Goal: Information Seeking & Learning: Learn about a topic

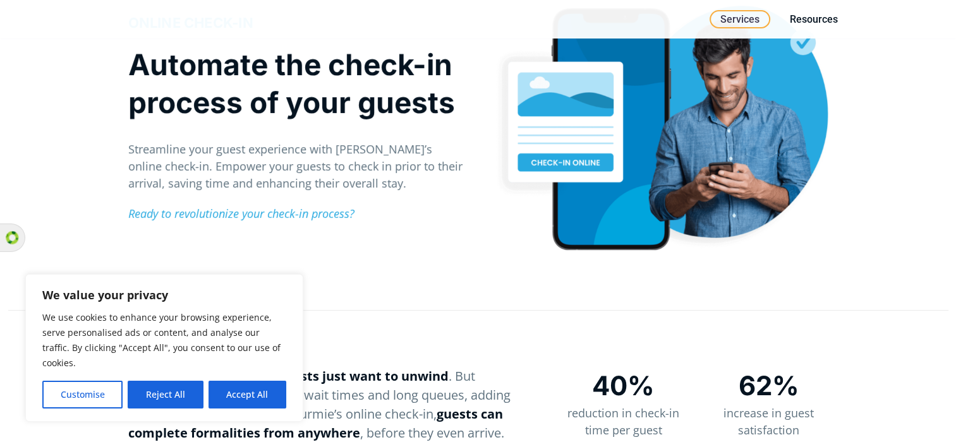
scroll to position [194, 0]
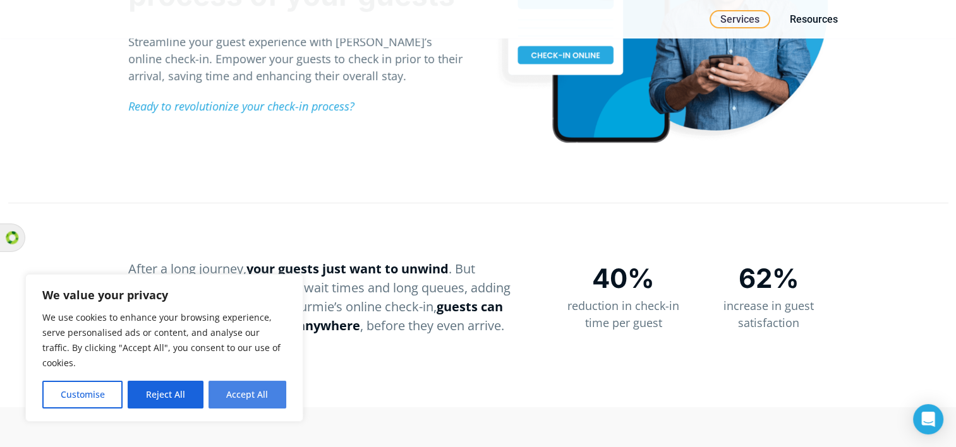
click at [238, 389] on button "Accept All" at bounding box center [247, 395] width 78 height 28
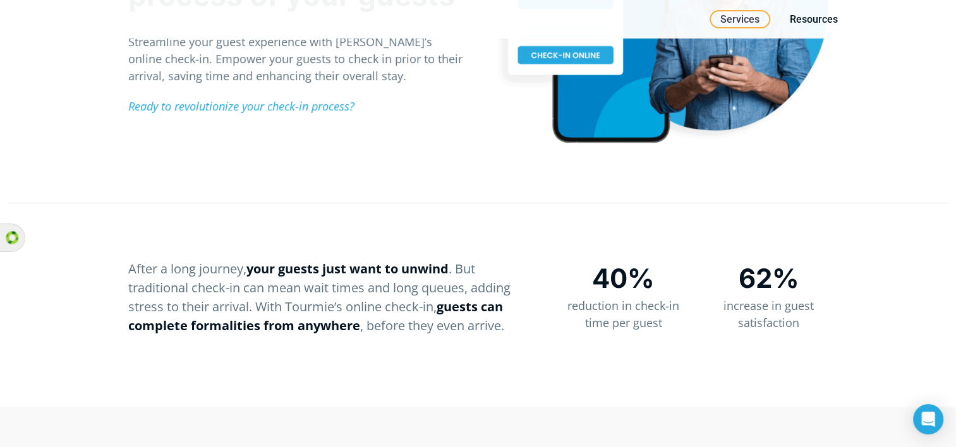
checkbox input "true"
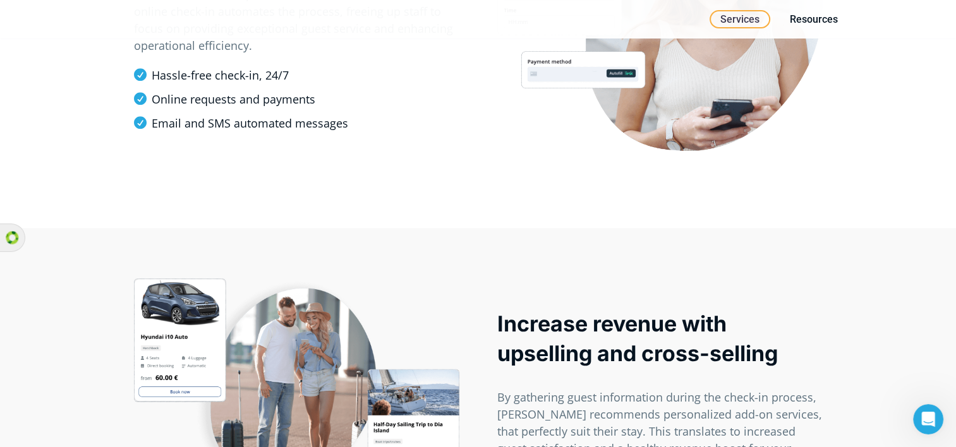
scroll to position [1119, 0]
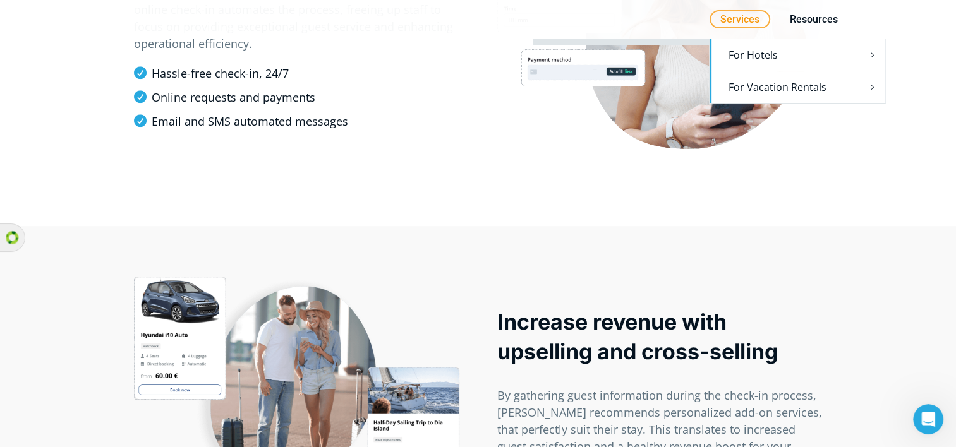
click at [771, 58] on link "For Hotels" at bounding box center [797, 55] width 176 height 32
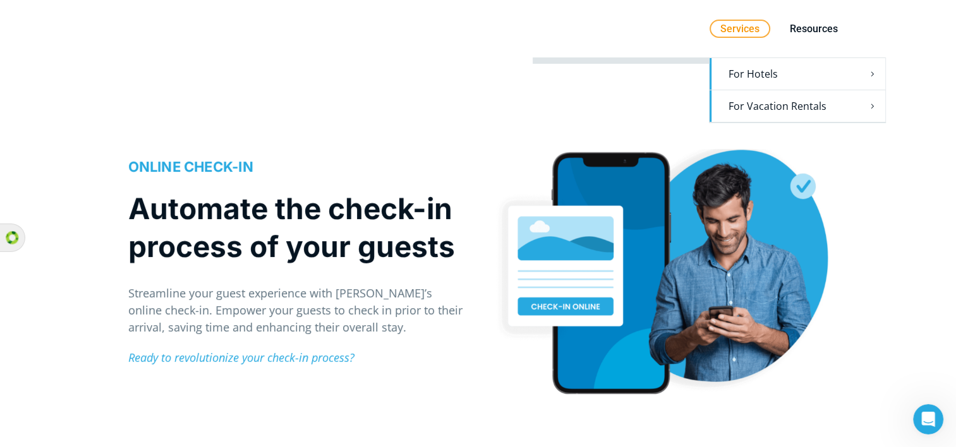
click at [768, 66] on link "For Hotels" at bounding box center [797, 74] width 176 height 32
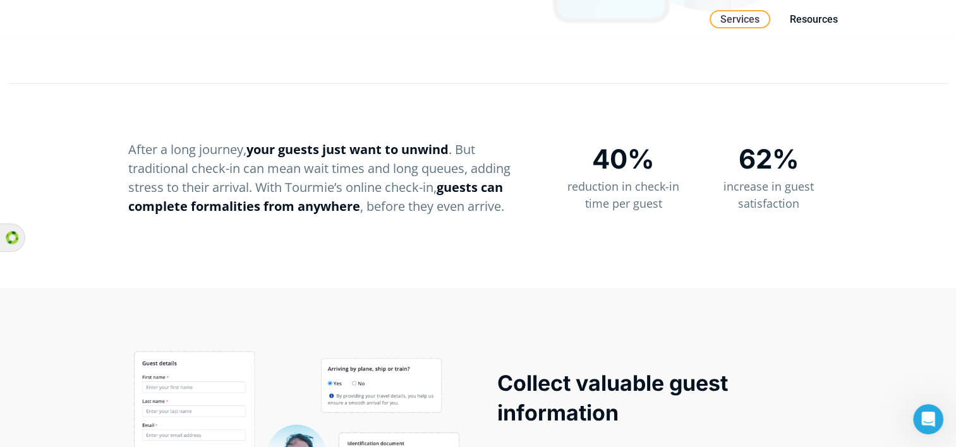
scroll to position [319, 0]
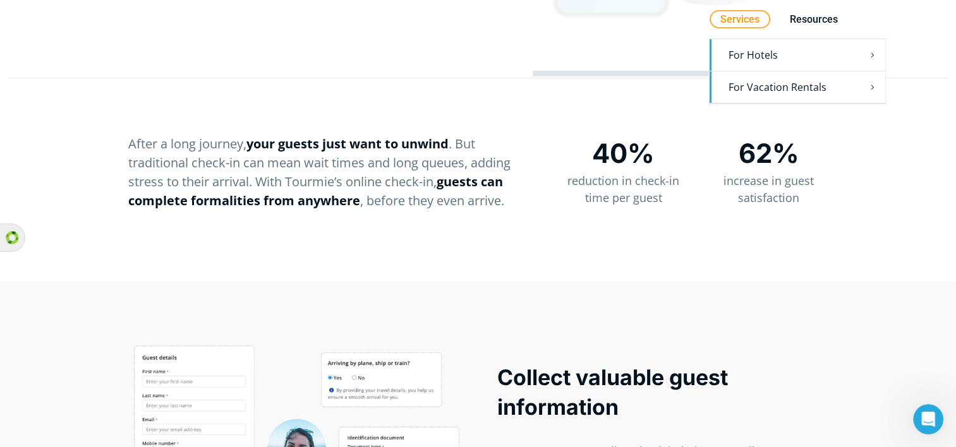
click at [740, 91] on link "For Vacation Rentals" at bounding box center [797, 87] width 176 height 32
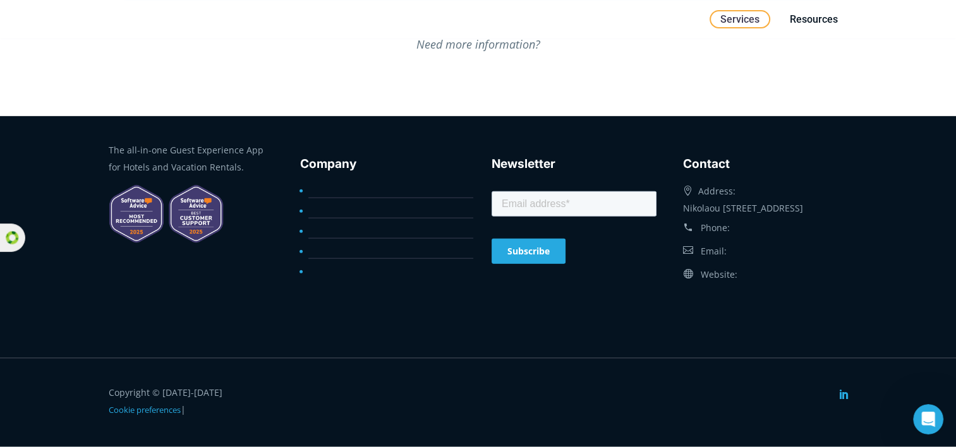
scroll to position [3178, 0]
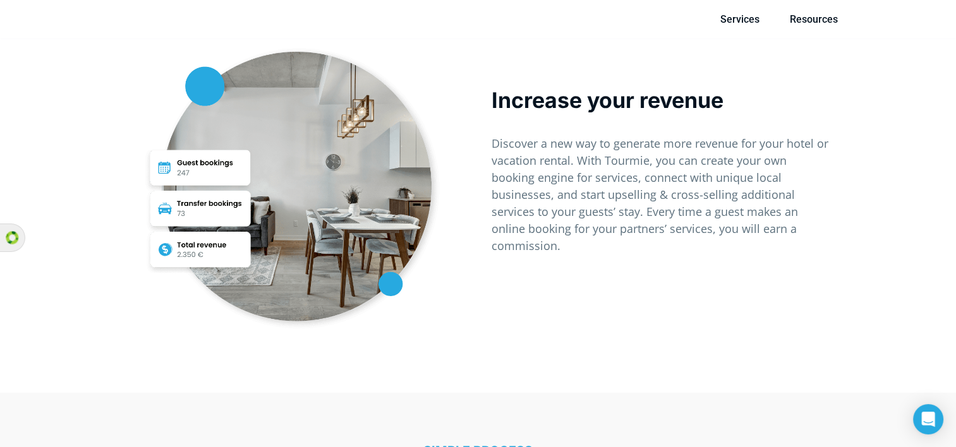
scroll to position [3198, 0]
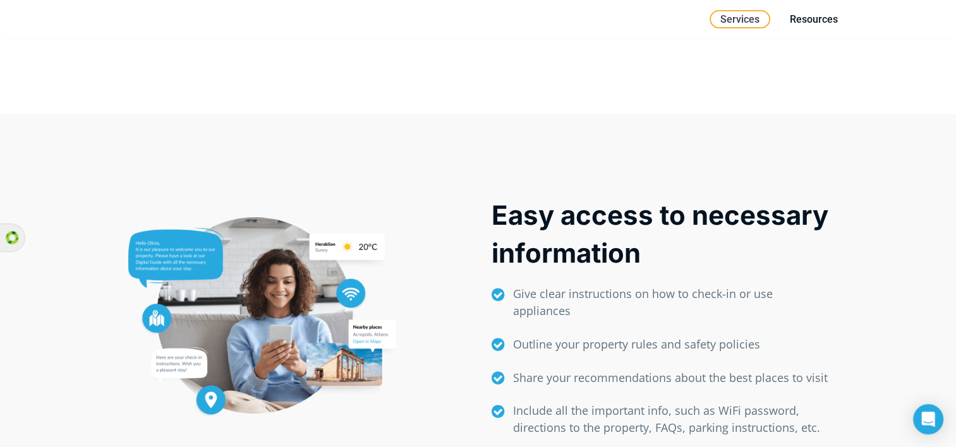
scroll to position [418, 0]
